Goal: Find contact information: Find contact information

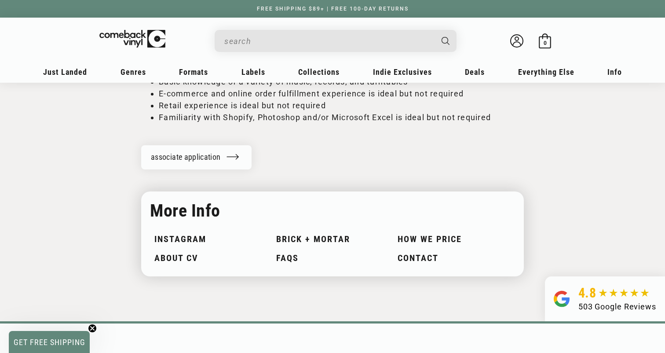
scroll to position [1238, 0]
click at [407, 253] on link "Contact" at bounding box center [454, 258] width 113 height 10
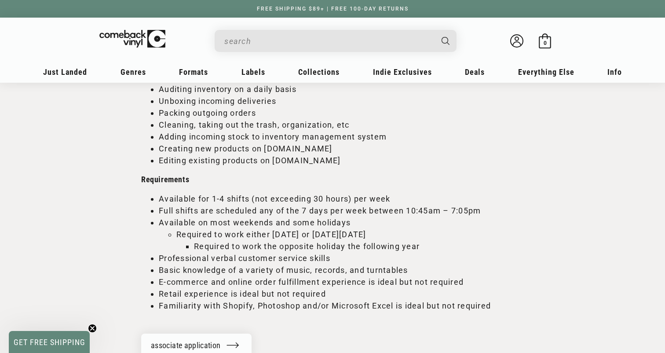
scroll to position [1081, 0]
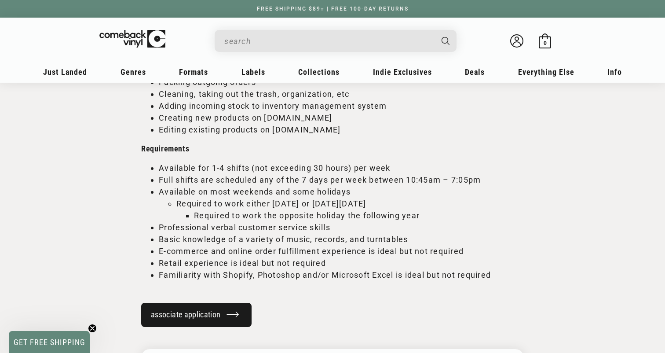
click at [221, 308] on link "associate application" at bounding box center [196, 315] width 110 height 24
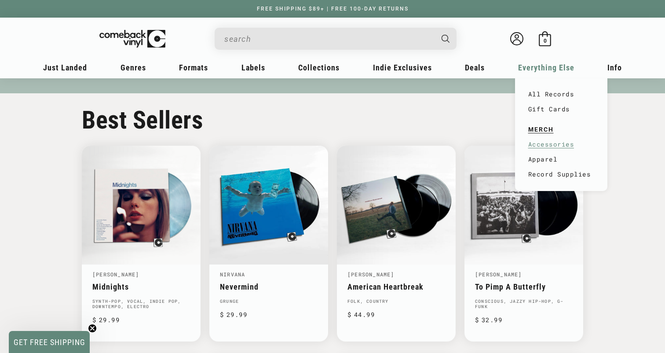
scroll to position [426, 0]
